Goal: Check status: Check status

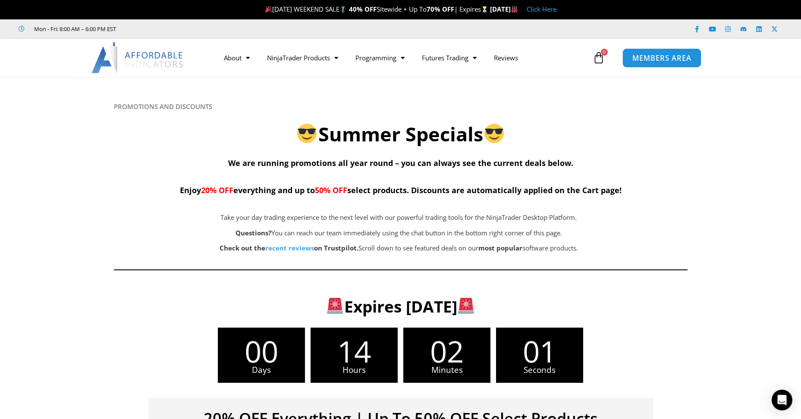
click at [670, 63] on link "MEMBERS AREA" at bounding box center [662, 57] width 79 height 19
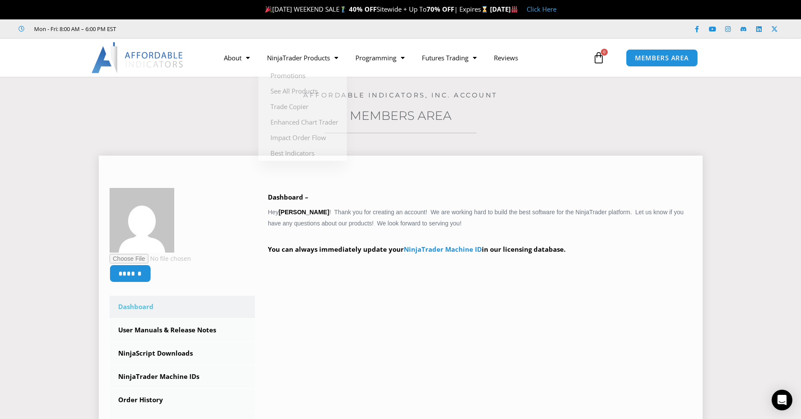
click at [506, 160] on div "****** Dashboard Subscriptions User Manuals & Release Notes NinjaScript Downloa…" at bounding box center [401, 335] width 604 height 359
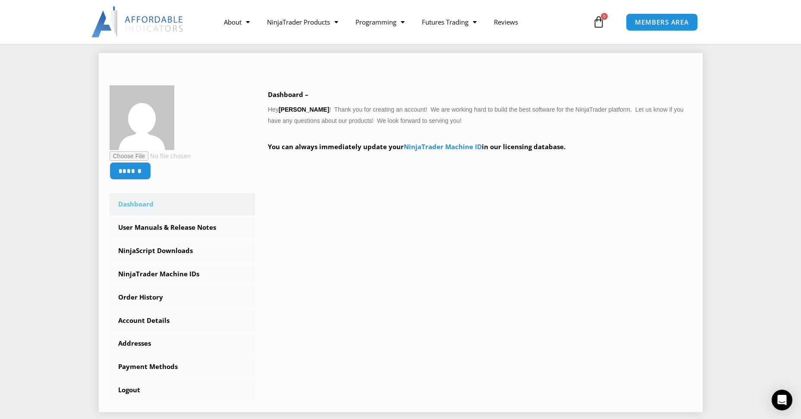
scroll to position [115, 0]
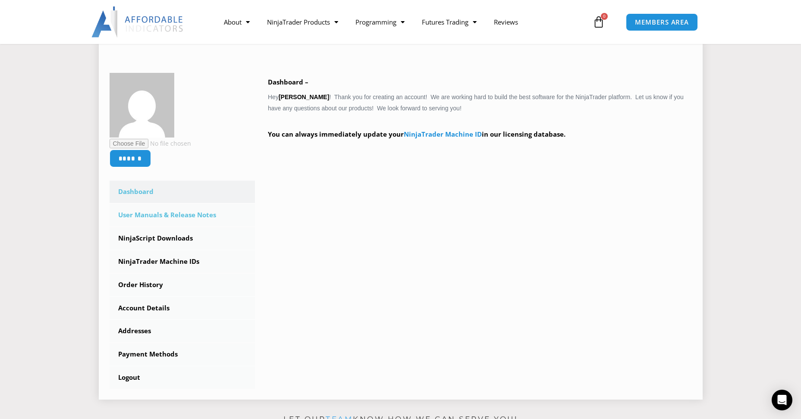
click at [182, 217] on link "User Manuals & Release Notes" at bounding box center [183, 215] width 146 height 22
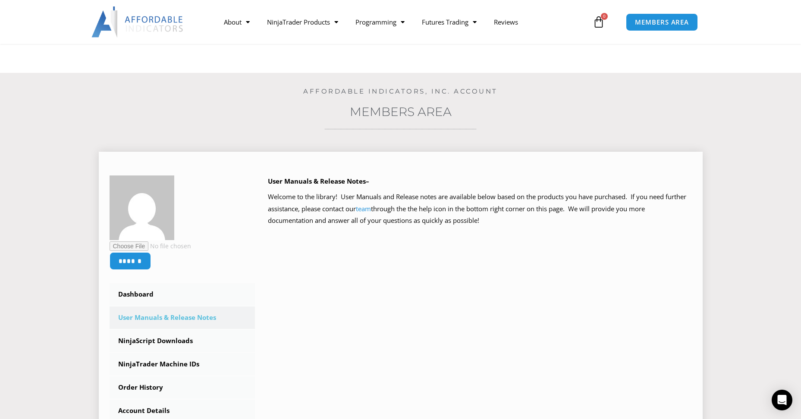
scroll to position [115, 0]
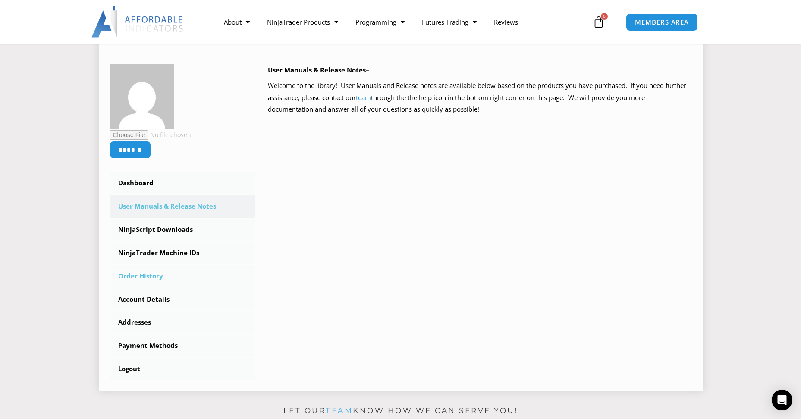
click at [156, 281] on link "Order History" at bounding box center [183, 276] width 146 height 22
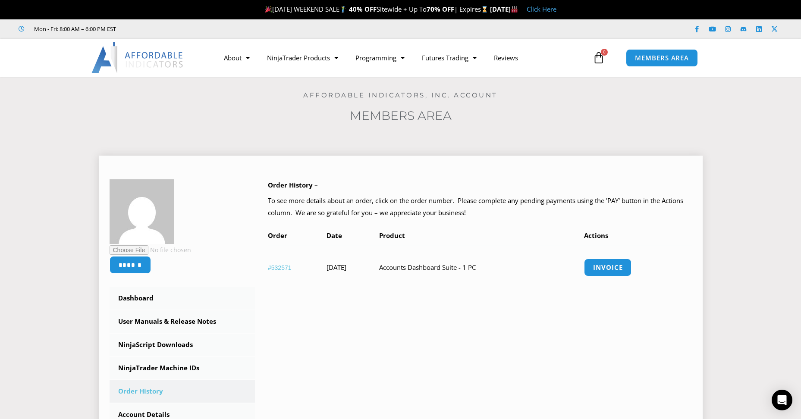
click at [274, 270] on link "#532571" at bounding box center [280, 267] width 24 height 7
